Goal: Information Seeking & Learning: Learn about a topic

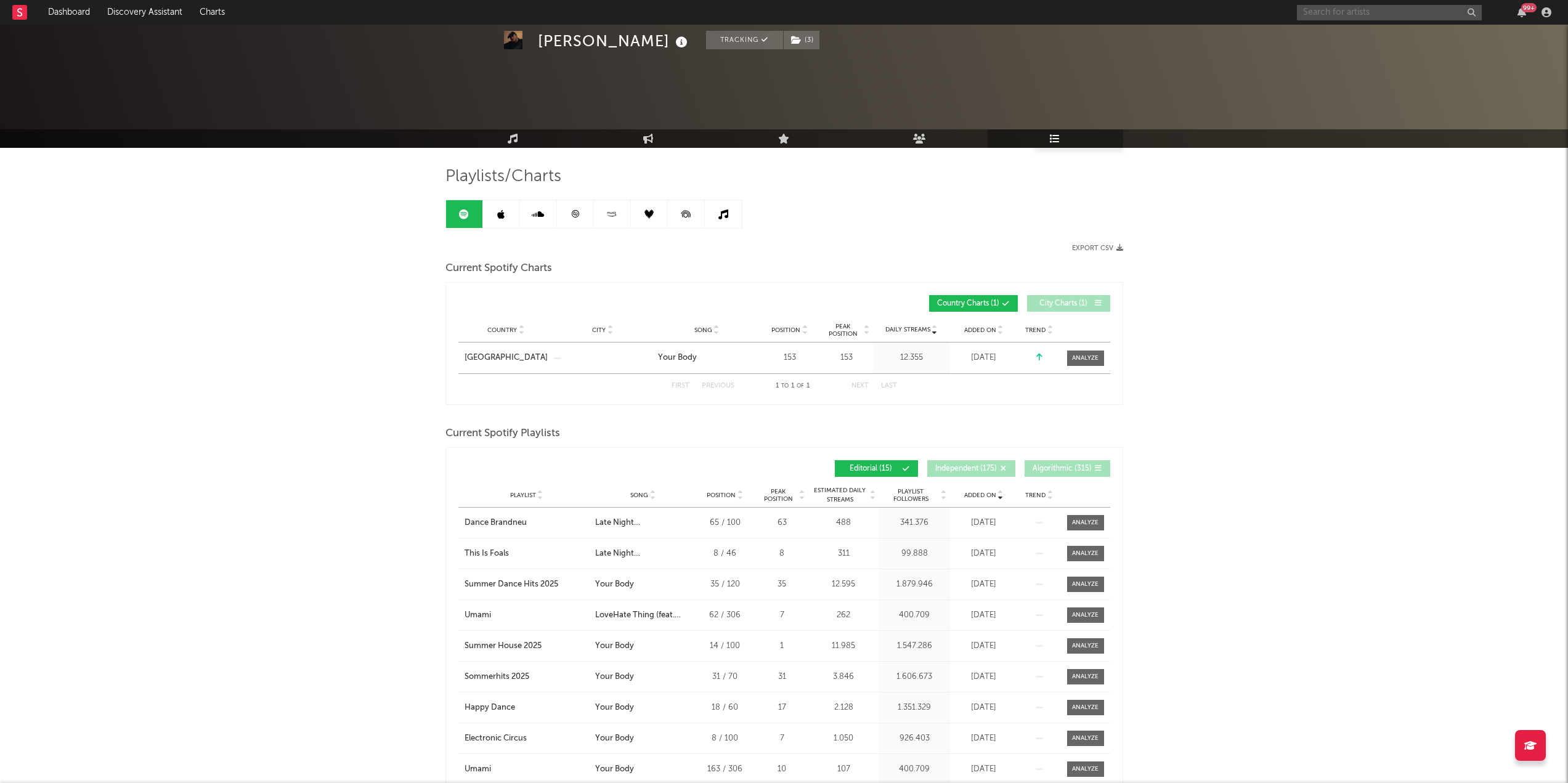
click at [1325, 9] on input "text" at bounding box center [1389, 12] width 185 height 16
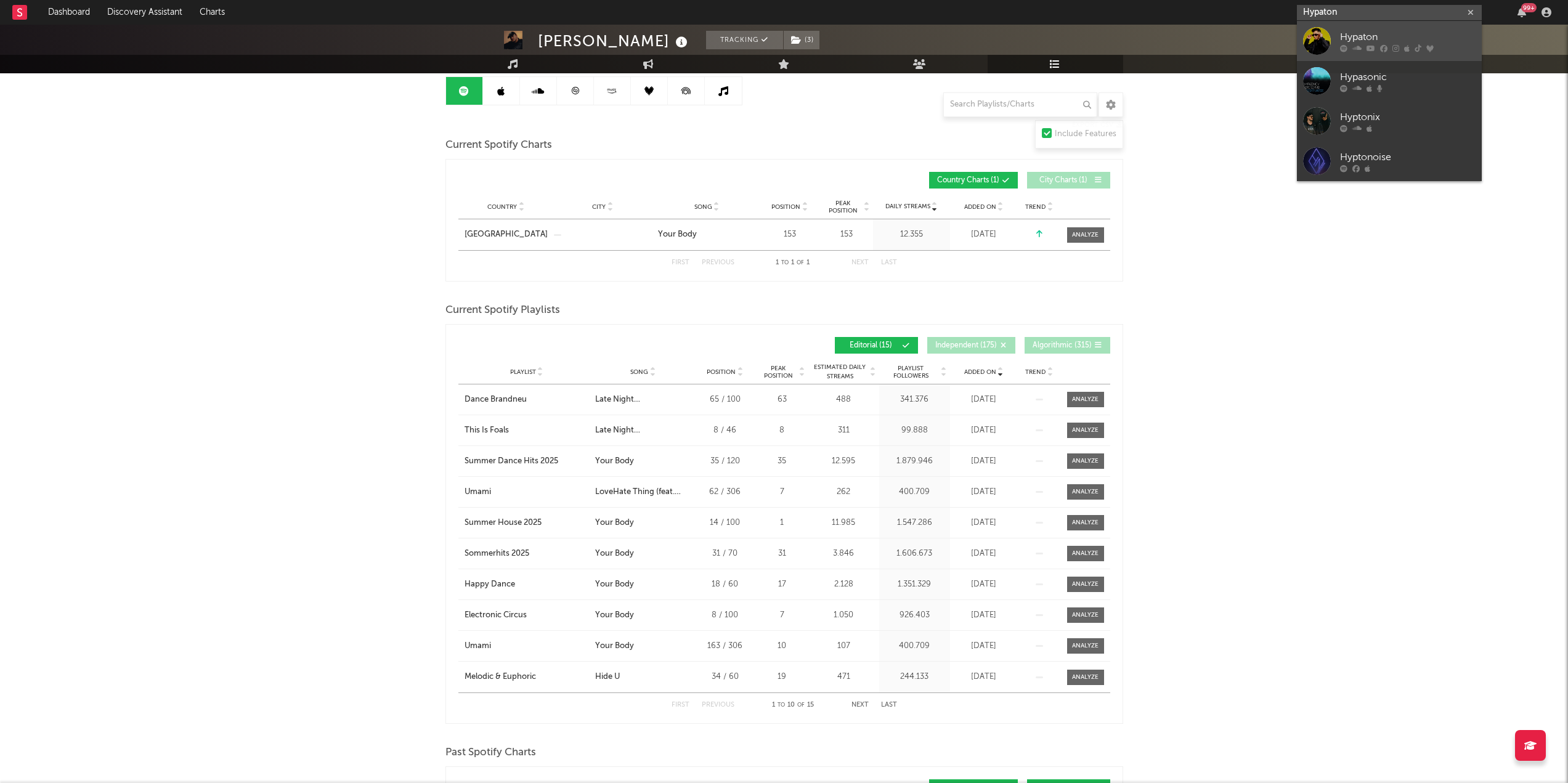
type input "Hypaton"
click at [1367, 32] on div "Hypaton" at bounding box center [1408, 37] width 136 height 15
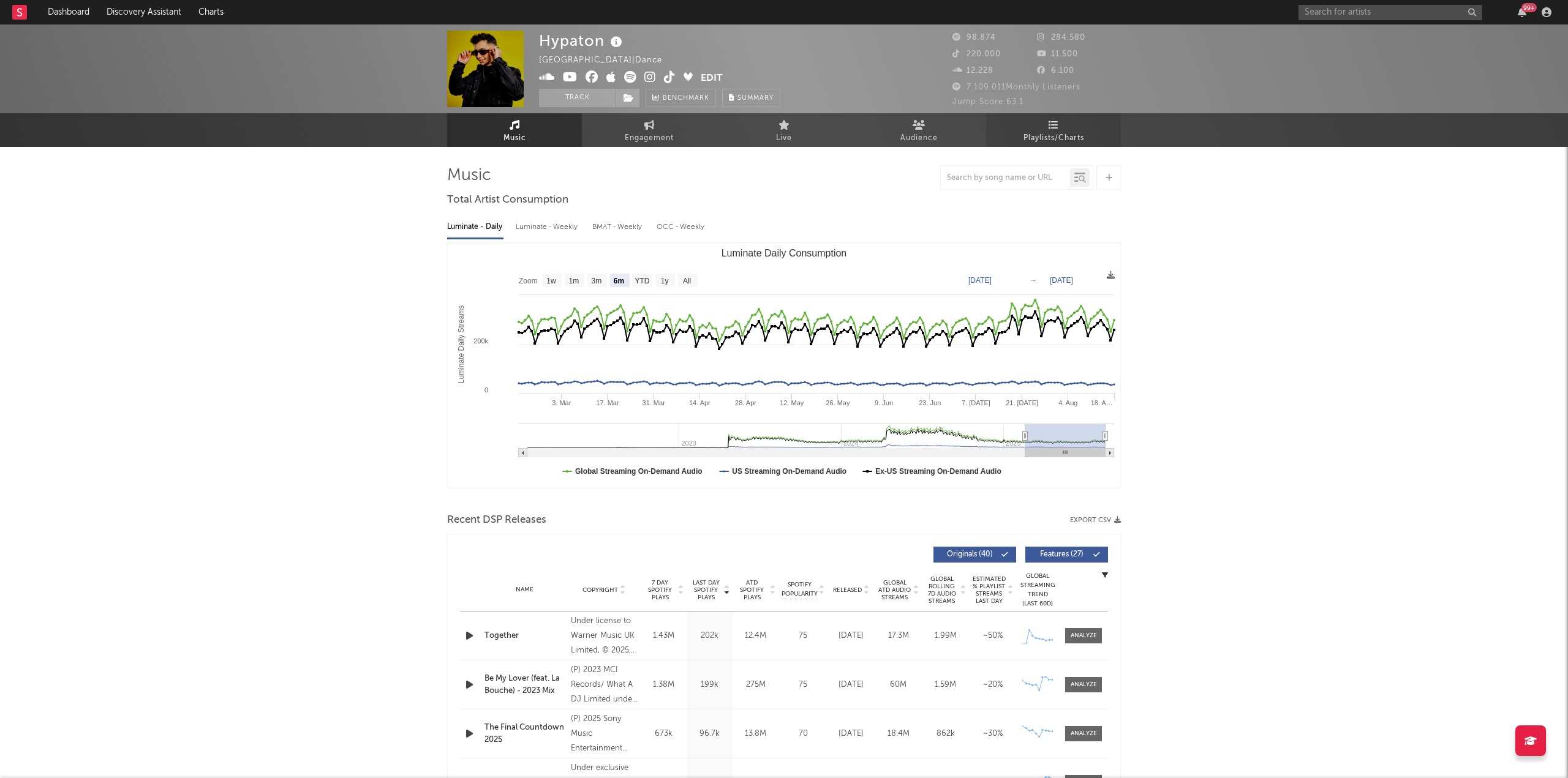
click at [1041, 132] on span "Playlists/Charts" at bounding box center [1054, 138] width 61 height 15
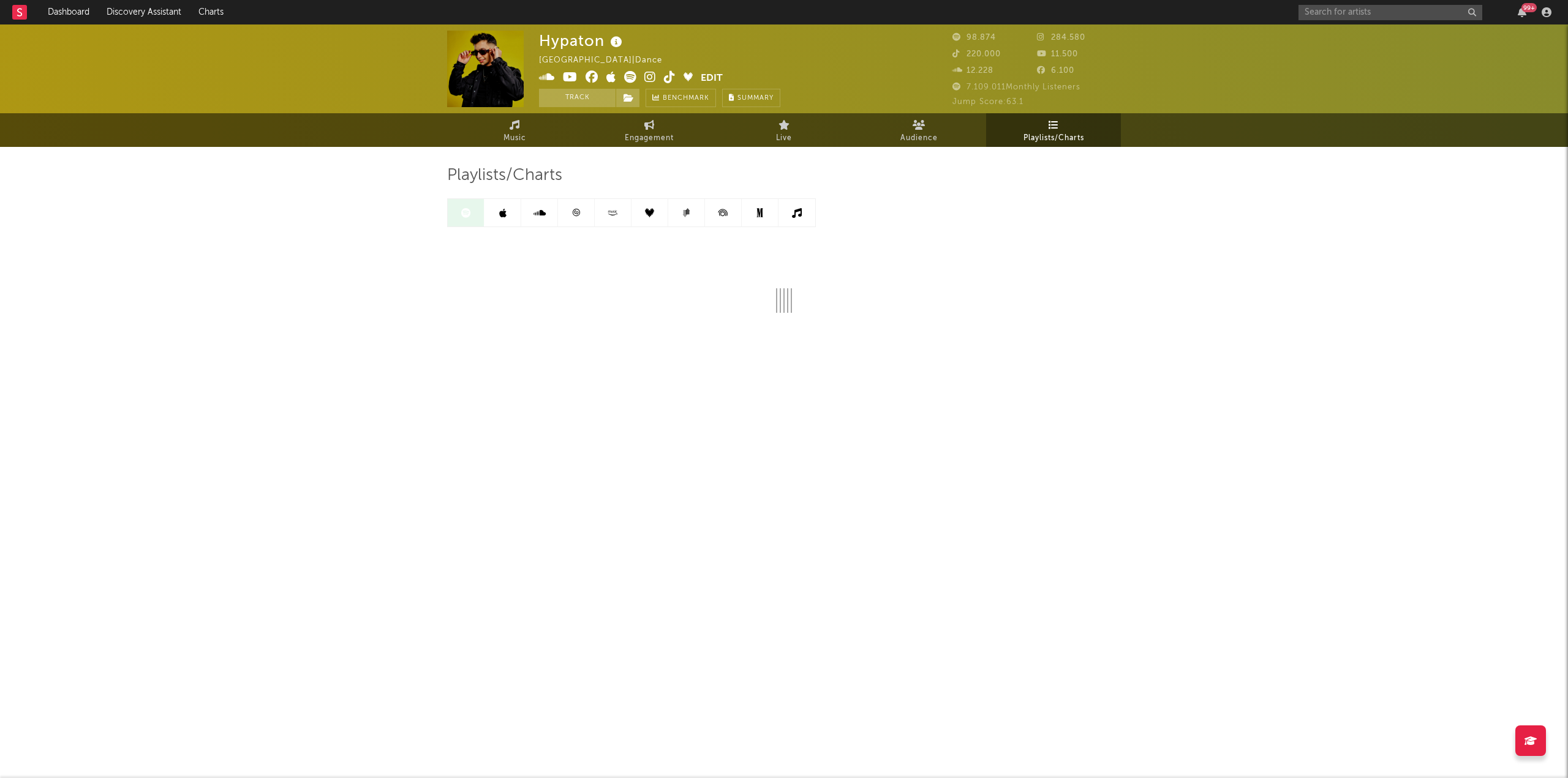
click at [579, 214] on icon at bounding box center [576, 213] width 7 height 7
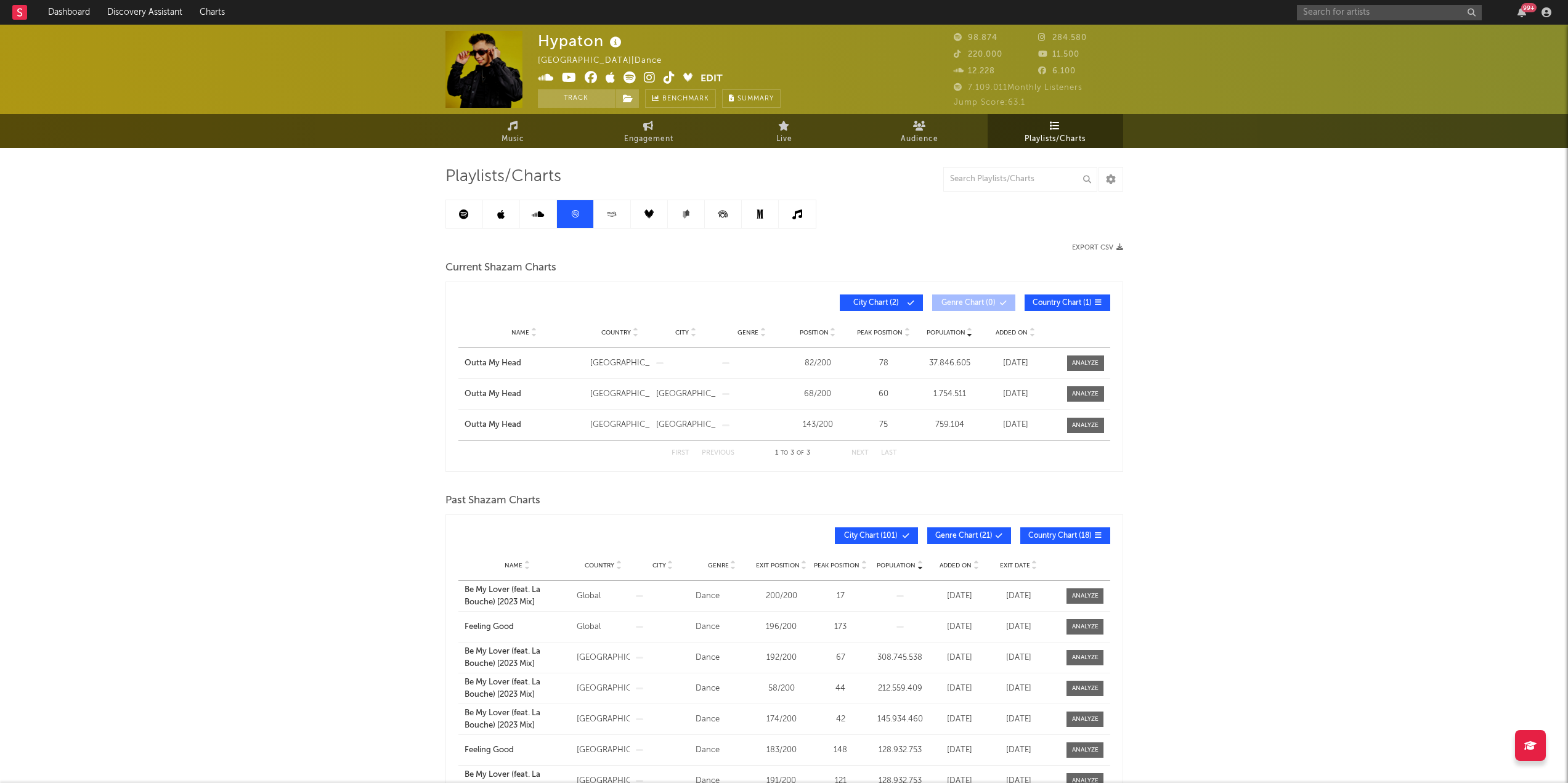
click at [894, 300] on span "City Chart ( 2 )" at bounding box center [875, 303] width 57 height 7
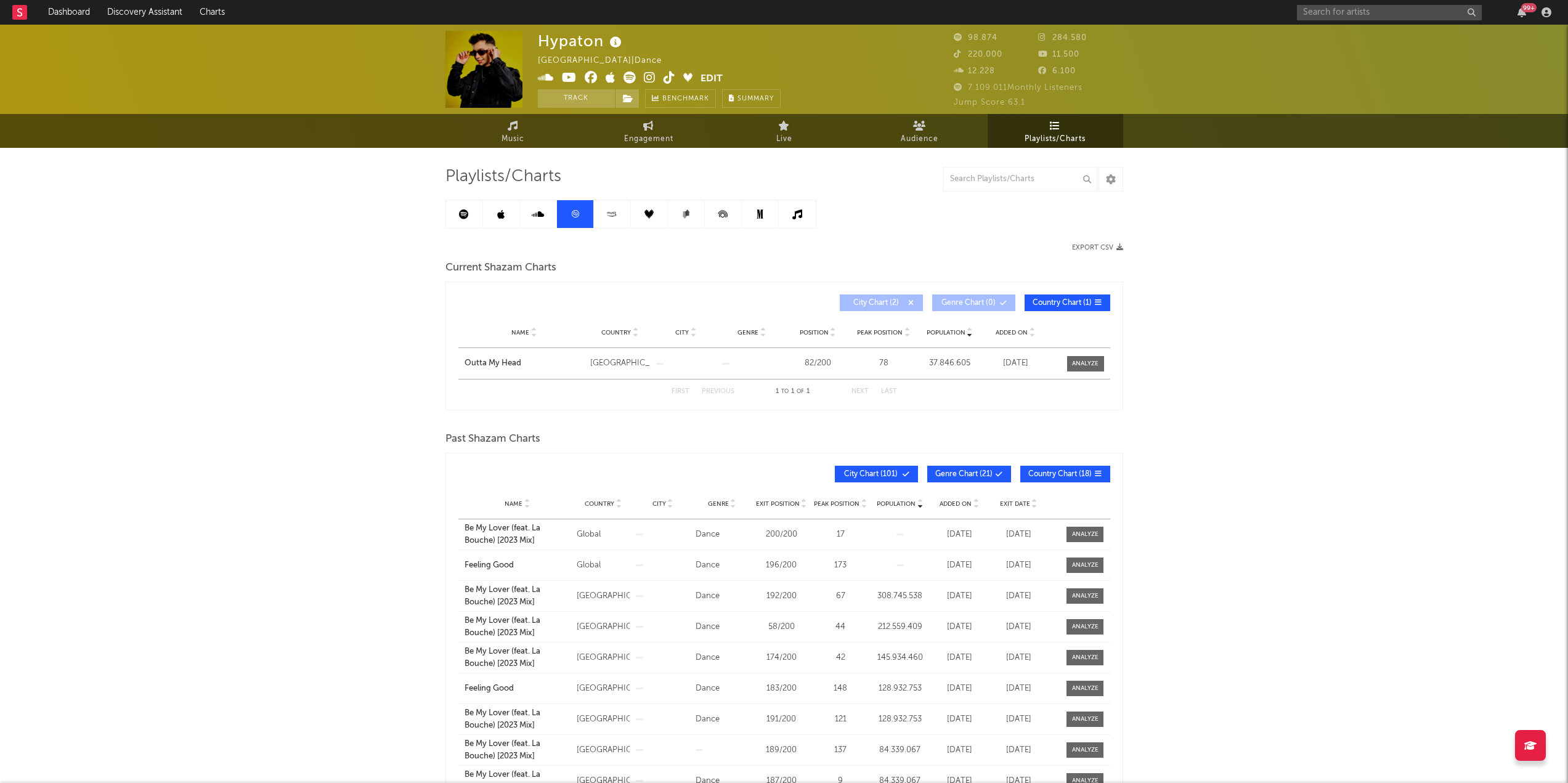
click at [353, 351] on div "Hypaton [GEOGRAPHIC_DATA] | Dance Edit Track Benchmark Summary 98.874 284.580 2…" at bounding box center [784, 479] width 1568 height 908
click at [336, 343] on div "Hypaton [GEOGRAPHIC_DATA] | Dance Edit Track Benchmark Summary 98.874 284.580 2…" at bounding box center [784, 479] width 1568 height 908
